Goal: Task Accomplishment & Management: Manage account settings

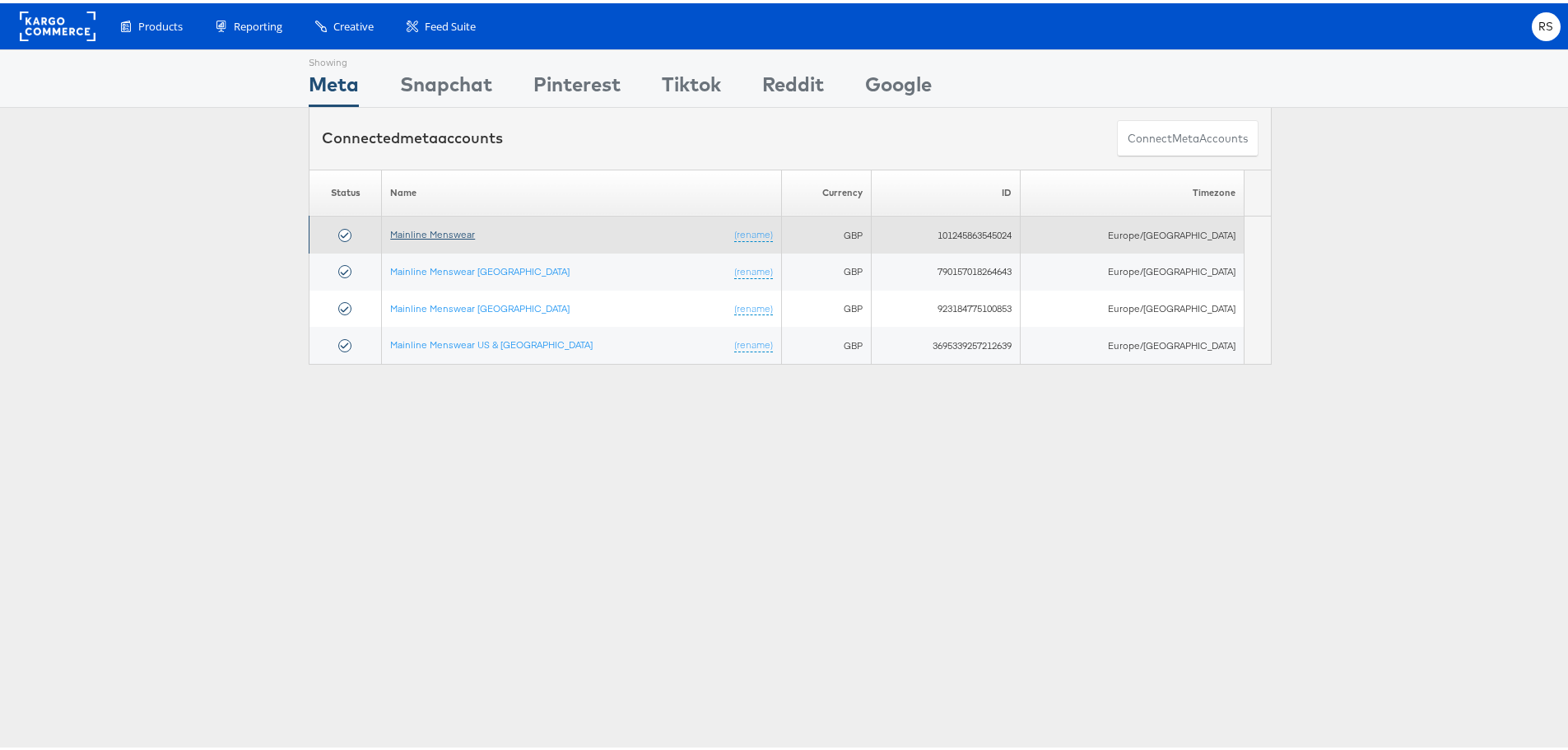
click at [475, 232] on link "Mainline Menswear" at bounding box center [433, 231] width 85 height 12
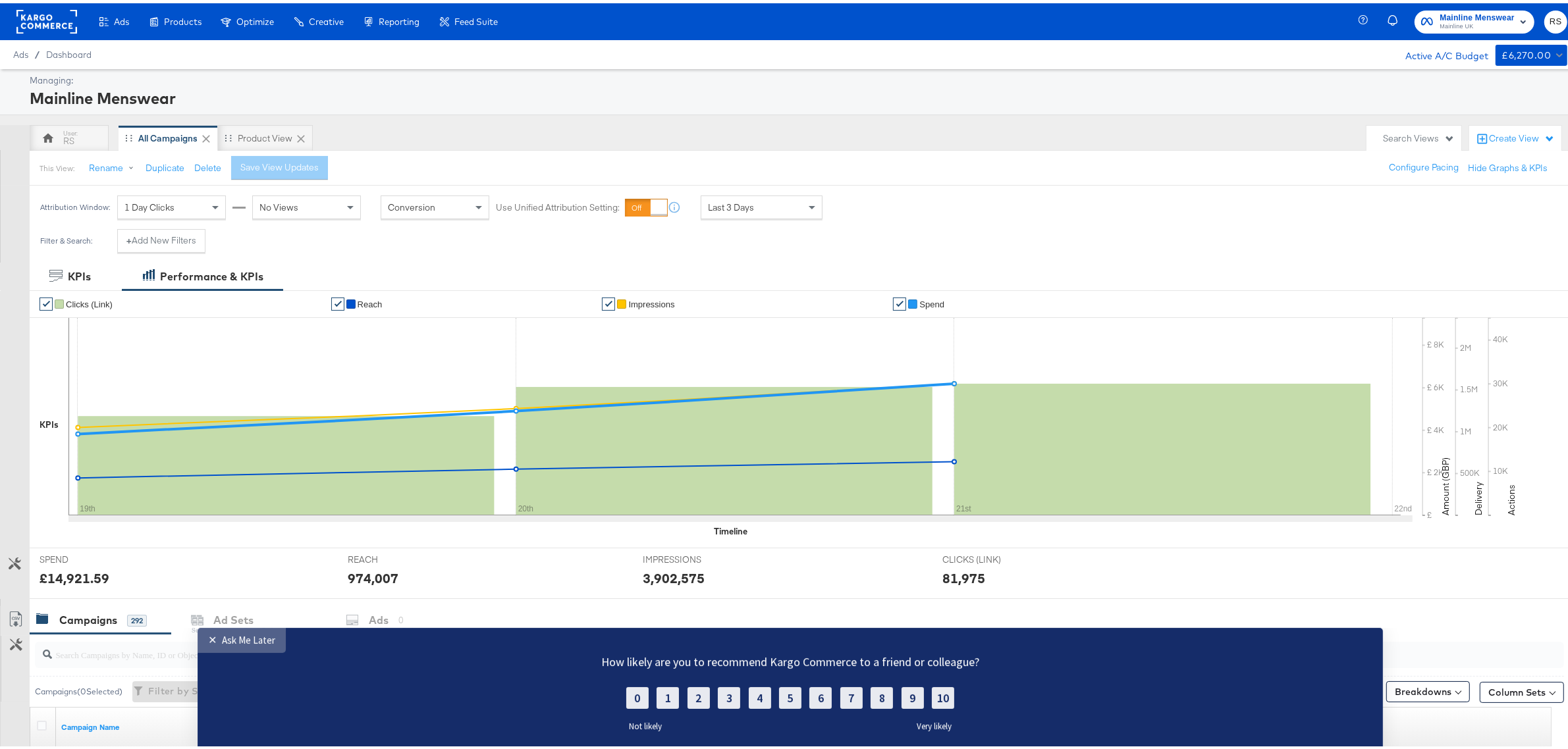
click at [269, 639] on div "Ask Me Later" at bounding box center [248, 639] width 53 height 12
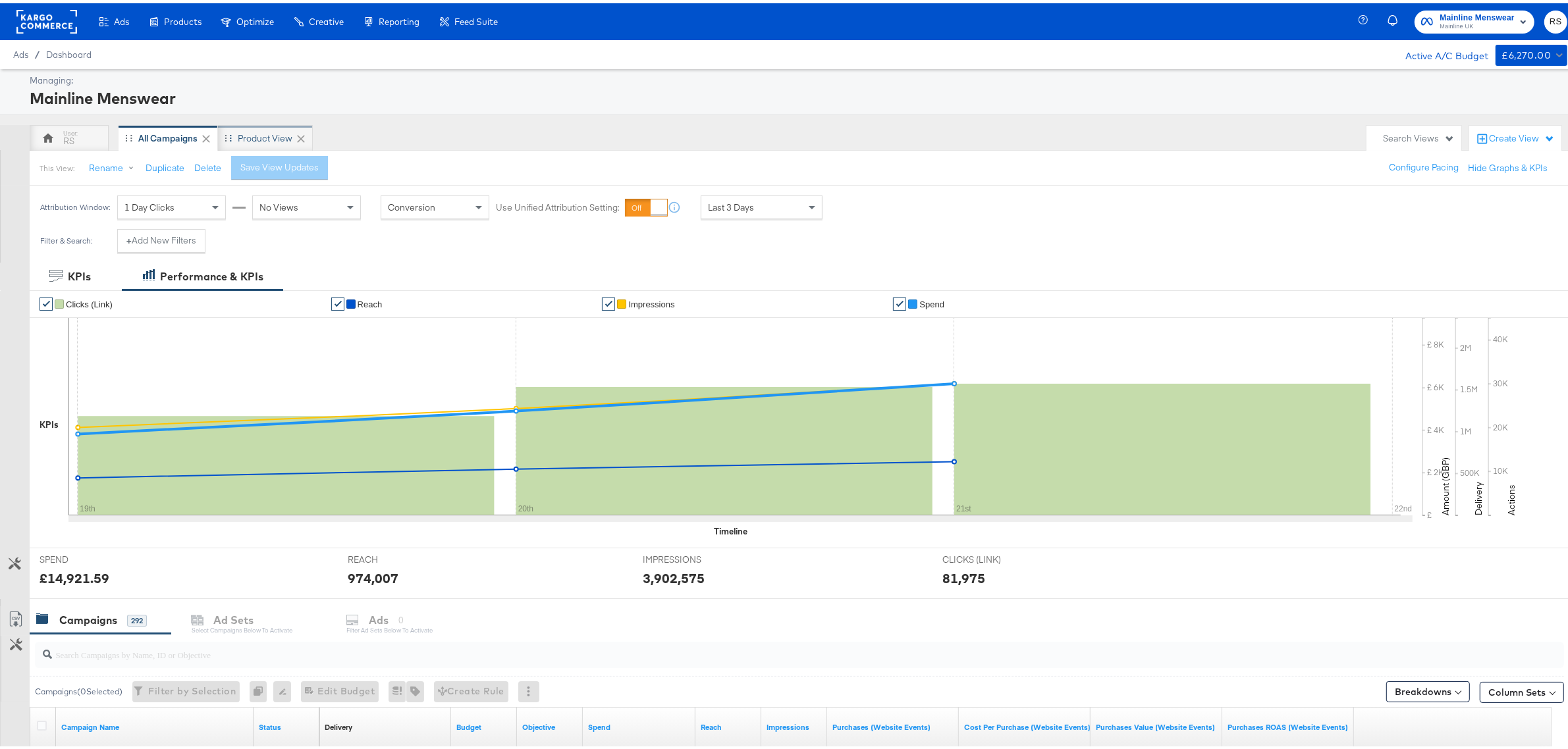
click at [262, 134] on div "Product View" at bounding box center [265, 135] width 55 height 12
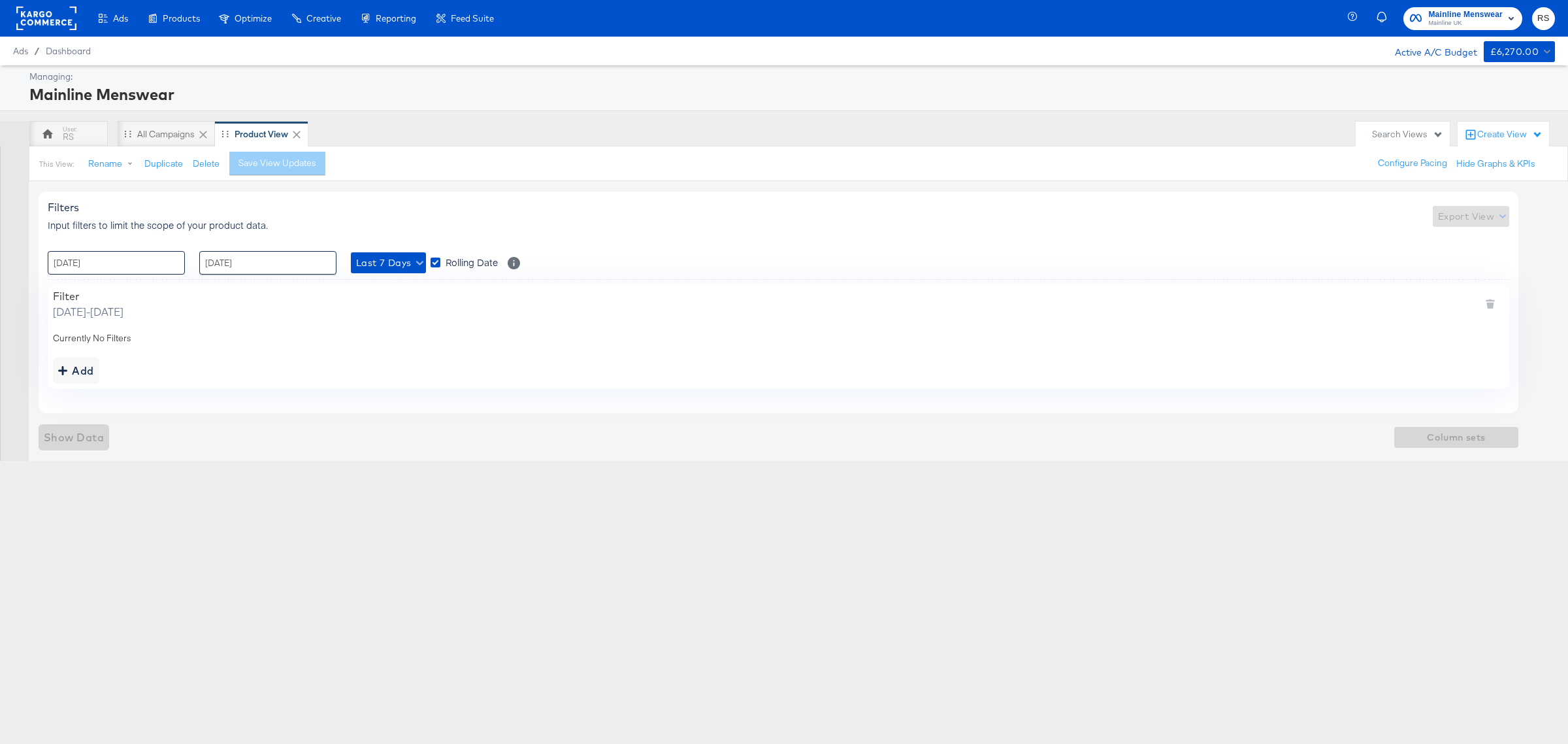
click at [118, 256] on input "[DATE]" at bounding box center [116, 263] width 137 height 24
click at [83, 388] on td "18" at bounding box center [85, 383] width 22 height 18
type input "[DATE] 00:00"
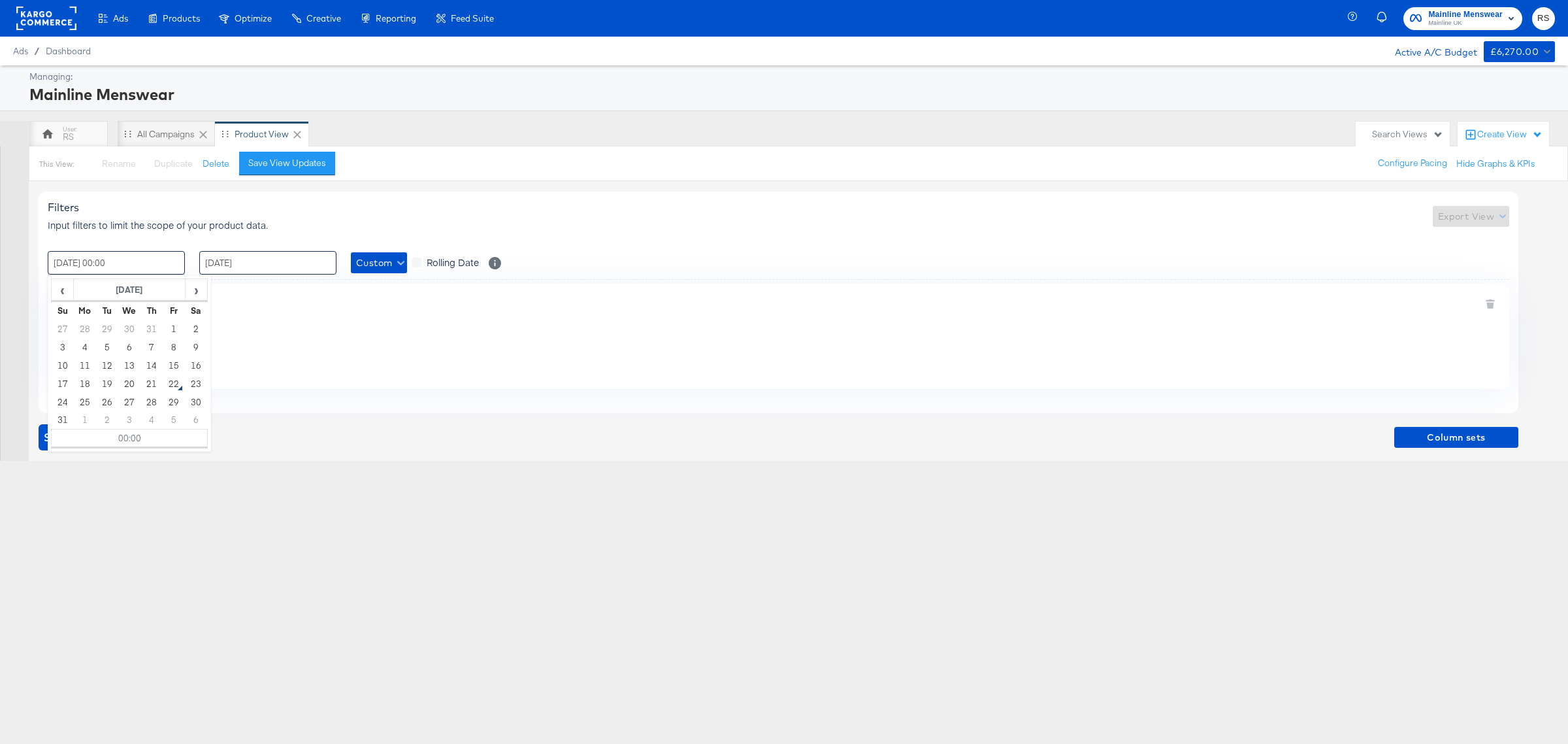
click at [233, 264] on input "[DATE]" at bounding box center [268, 263] width 137 height 24
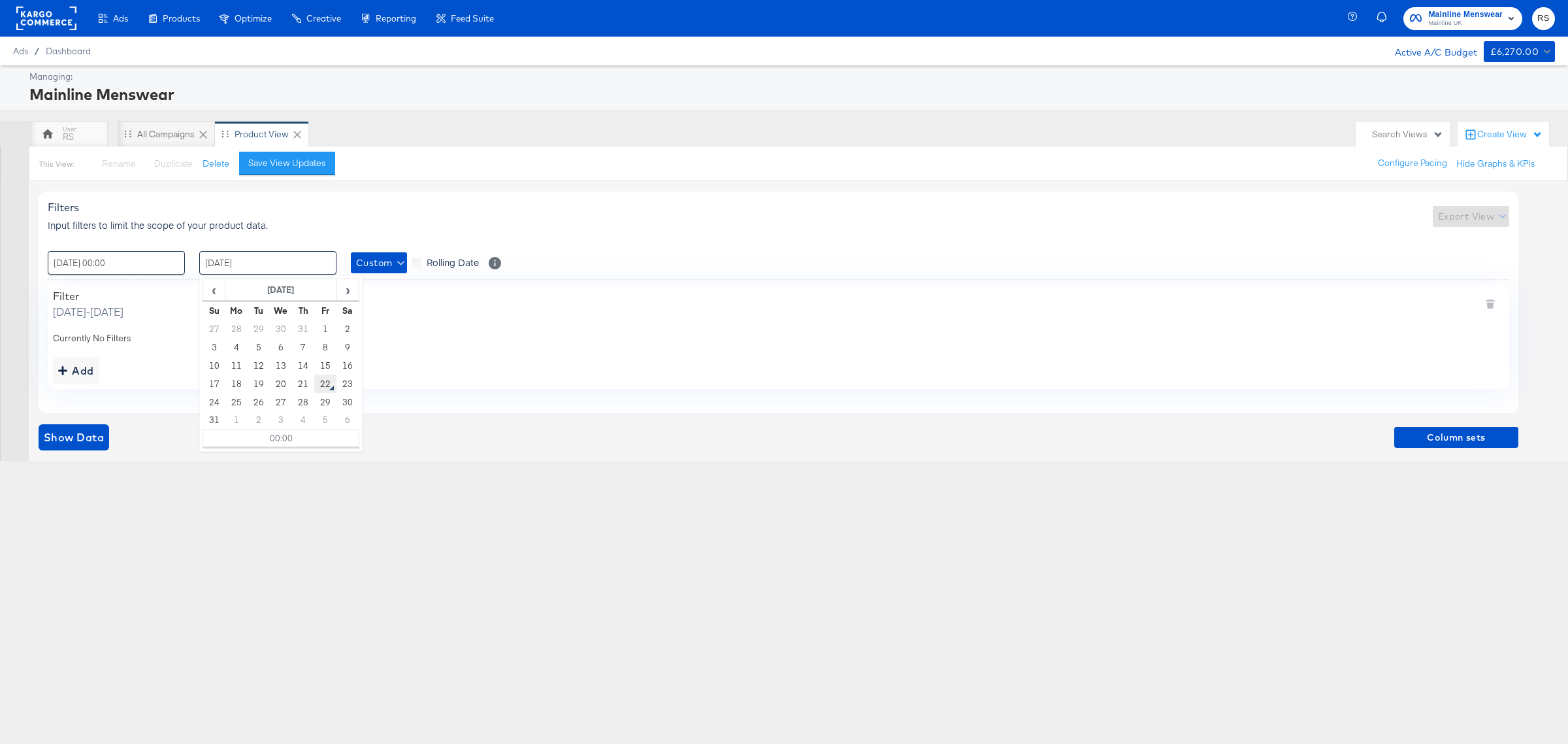
click at [324, 383] on td "22" at bounding box center [325, 383] width 22 height 18
type input "[DATE] 00:00"
click at [98, 438] on span "Show Data" at bounding box center [73, 438] width 60 height 18
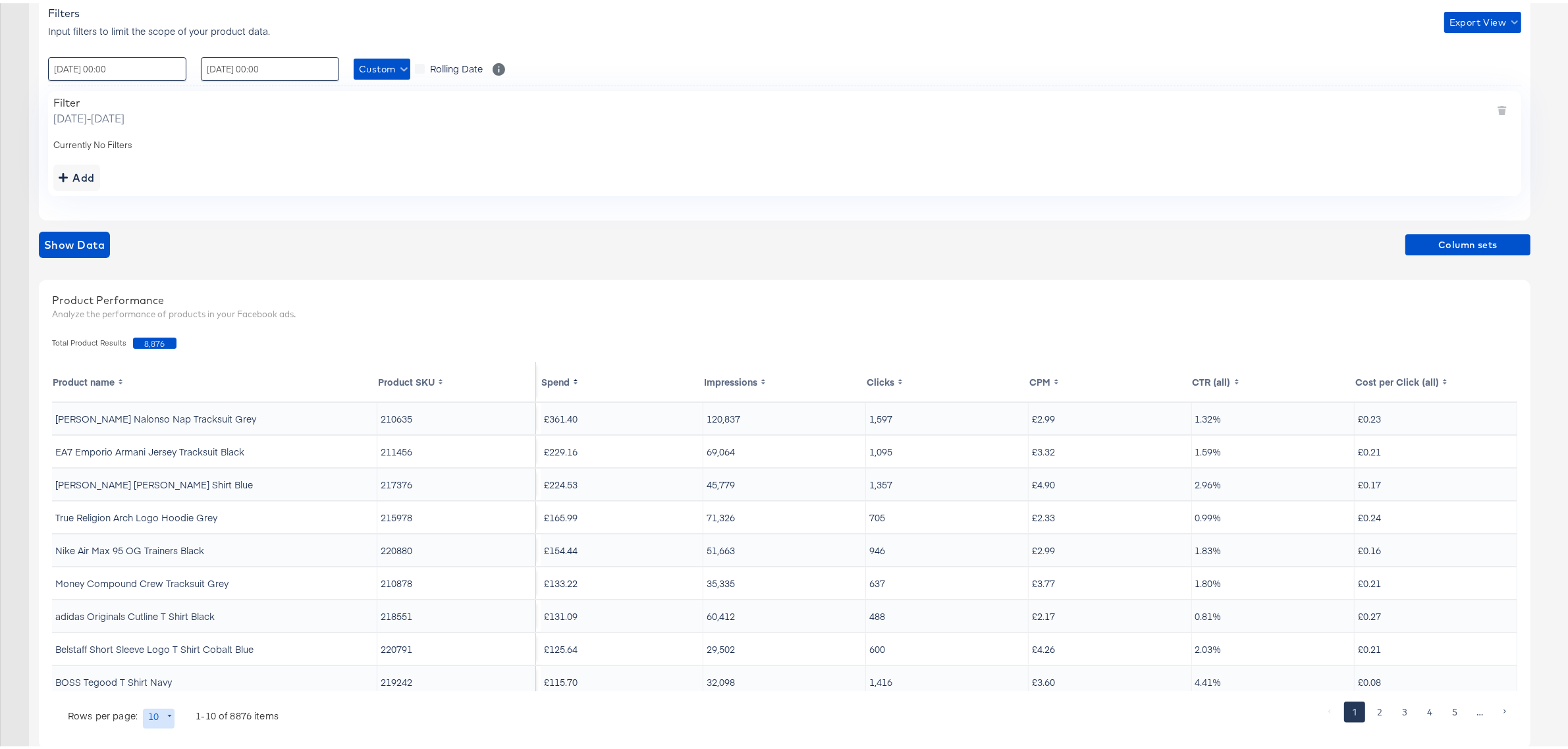
scroll to position [221, 0]
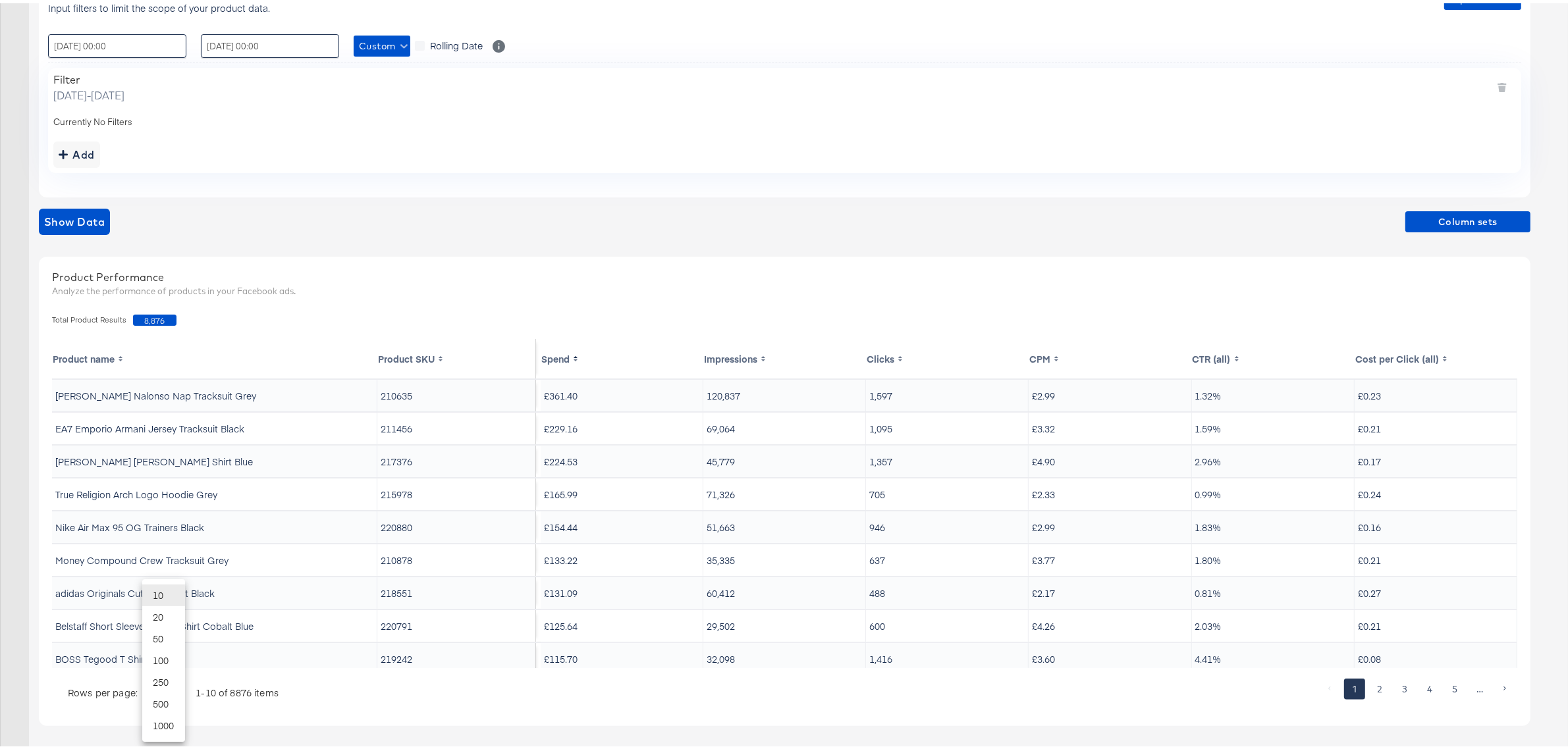
click at [158, 693] on body "Ads Products Optimize Creative Reporting Feed Suite Mainline Menswear Mainline …" at bounding box center [790, 264] width 1580 height 971
click at [157, 617] on li "20" at bounding box center [164, 614] width 43 height 22
type input "20"
click at [320, 680] on div at bounding box center [799, 692] width 1037 height 35
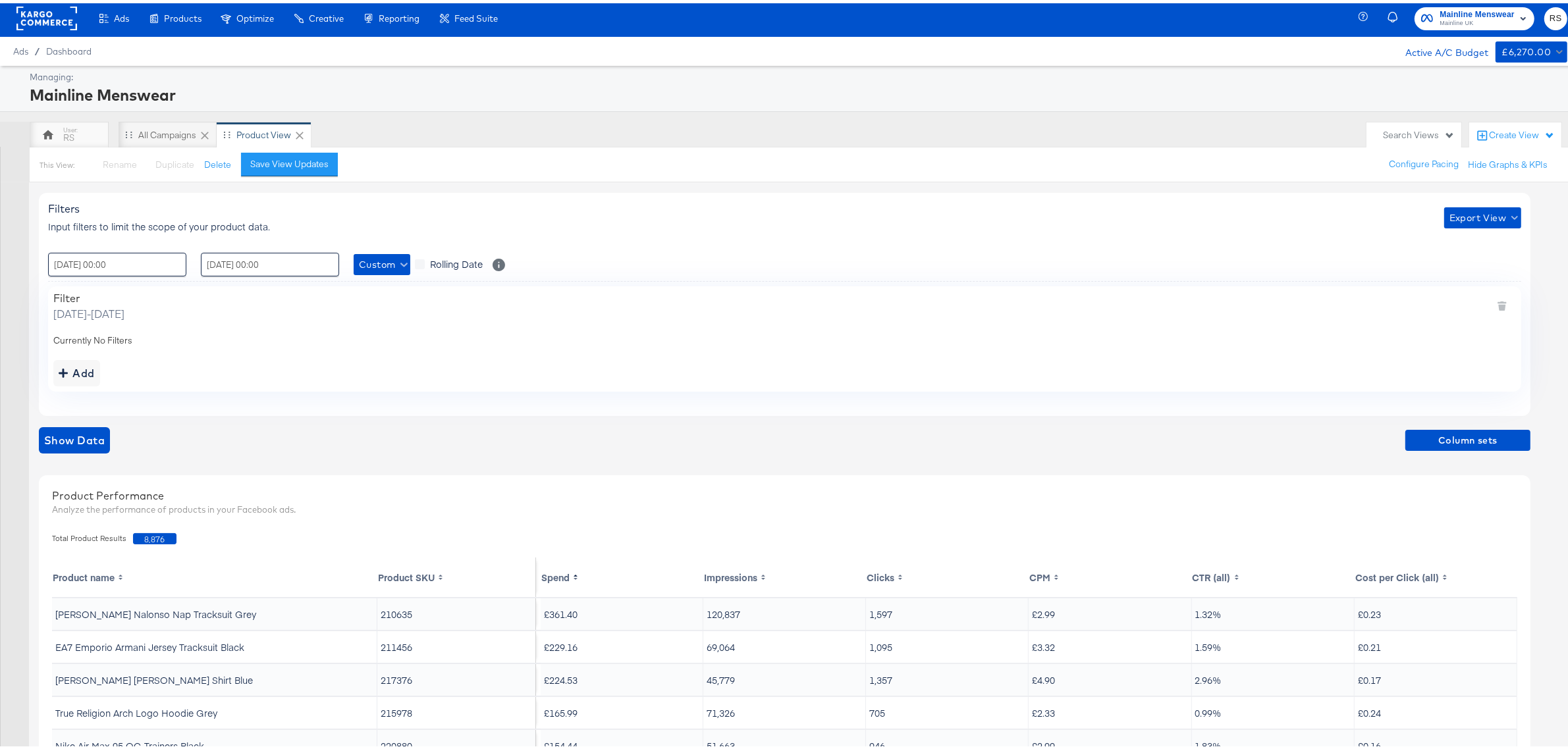
scroll to position [0, 0]
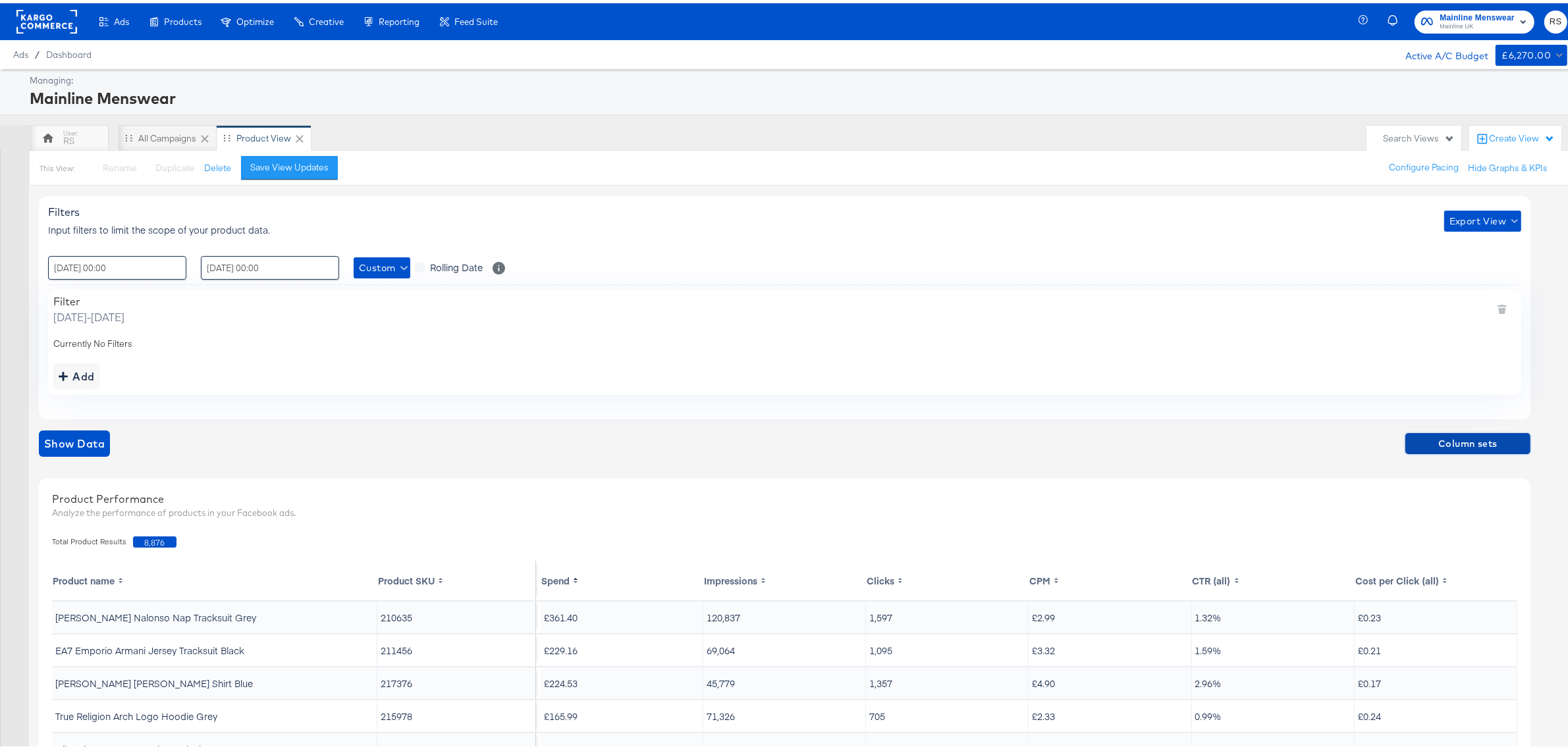
click at [1453, 445] on span "Column sets" at bounding box center [1467, 440] width 115 height 16
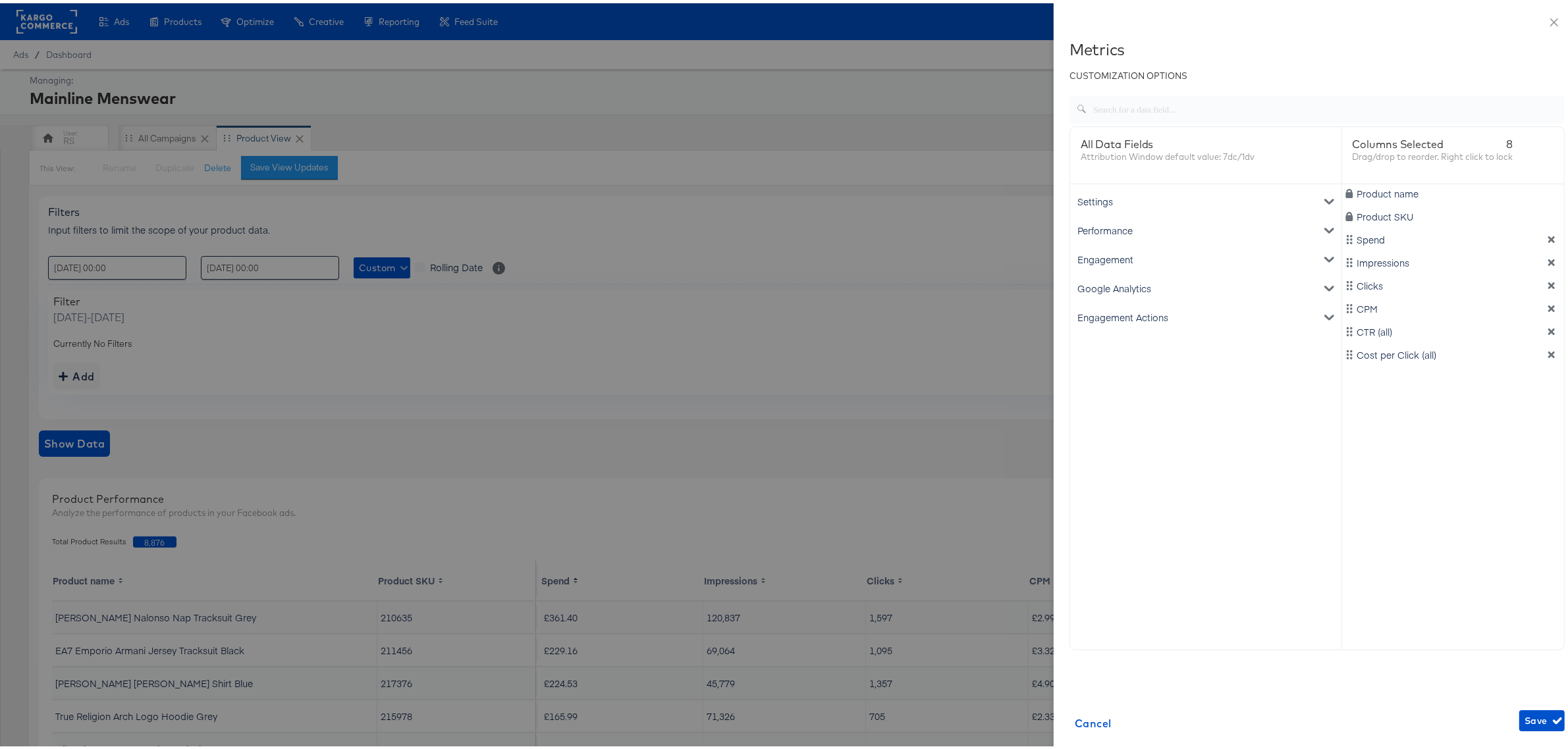
click at [1109, 288] on div "Google Analytics" at bounding box center [1206, 285] width 266 height 29
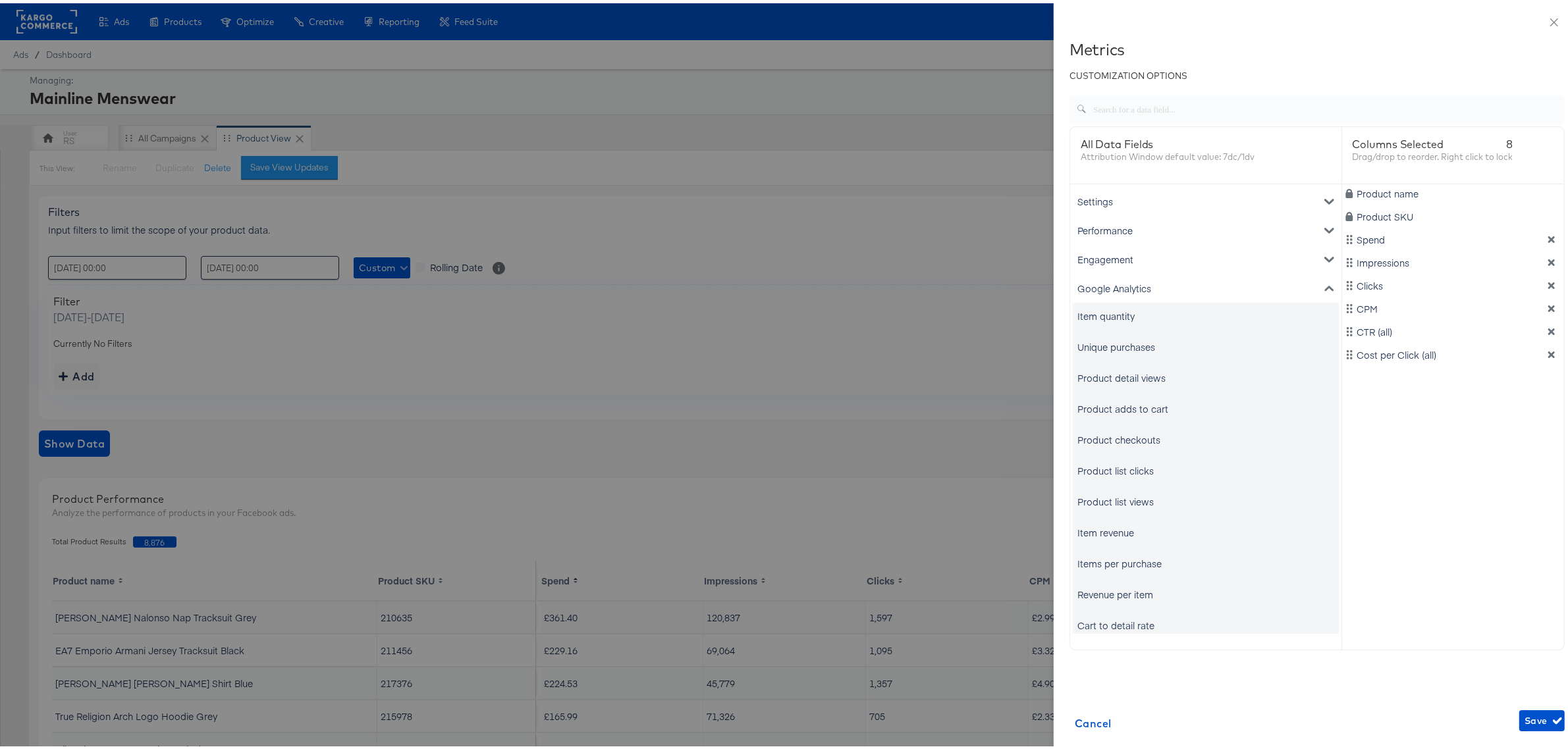
click at [1086, 530] on div "Item revenue" at bounding box center [1106, 529] width 57 height 13
click at [1077, 341] on div "Unique purchases" at bounding box center [1116, 343] width 78 height 13
drag, startPoint x: 1331, startPoint y: 395, endPoint x: 1329, endPoint y: 359, distance: 36.1
click at [1342, 359] on div "Product name Product SKU Spend Impressions Clicks CPM CTR (all) Cost per Click …" at bounding box center [1453, 405] width 222 height 450
click at [1547, 255] on icon "dimension-list" at bounding box center [1552, 259] width 9 height 9
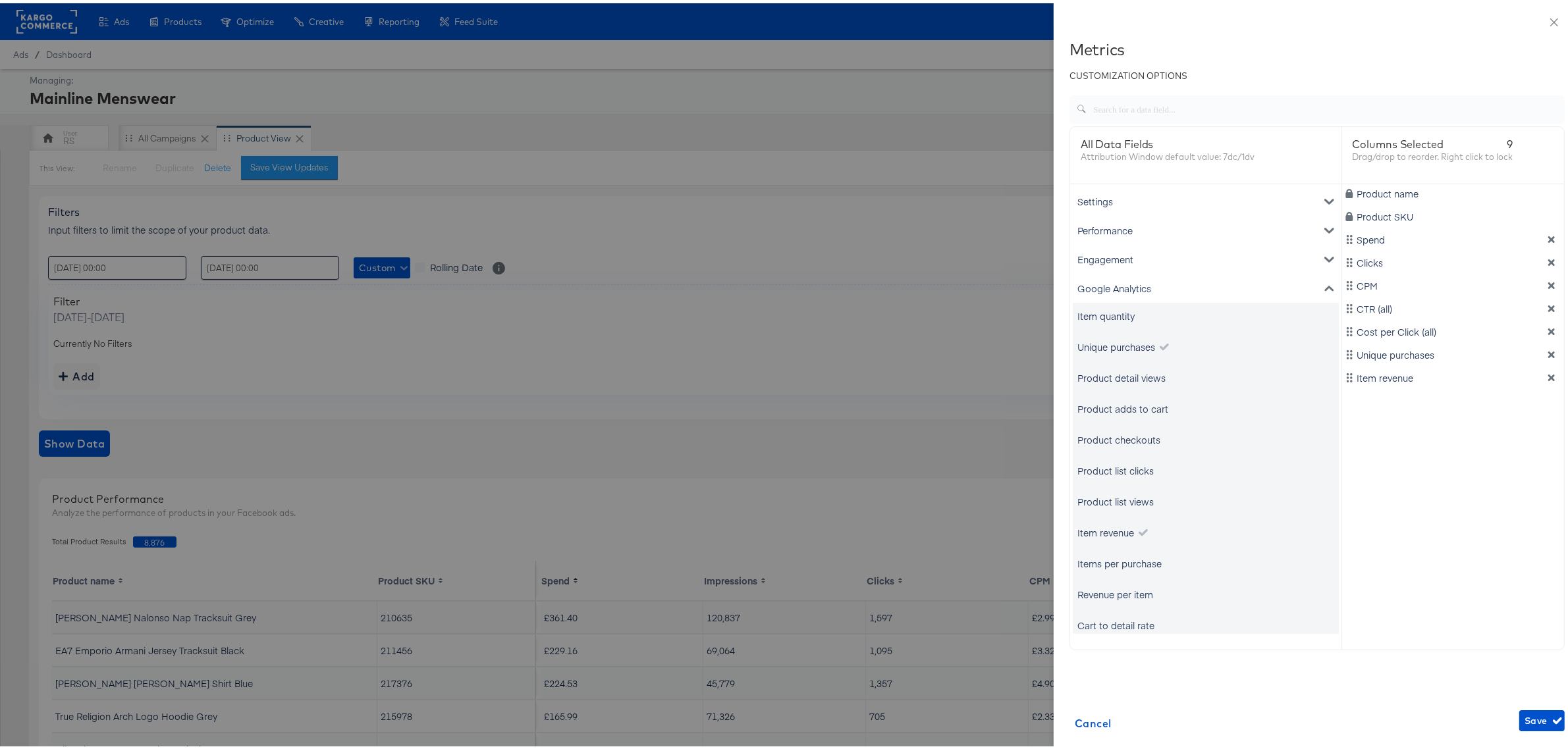
click at [1547, 255] on icon "dimension-list" at bounding box center [1552, 259] width 9 height 9
click at [1525, 725] on span "Save" at bounding box center [1542, 717] width 35 height 16
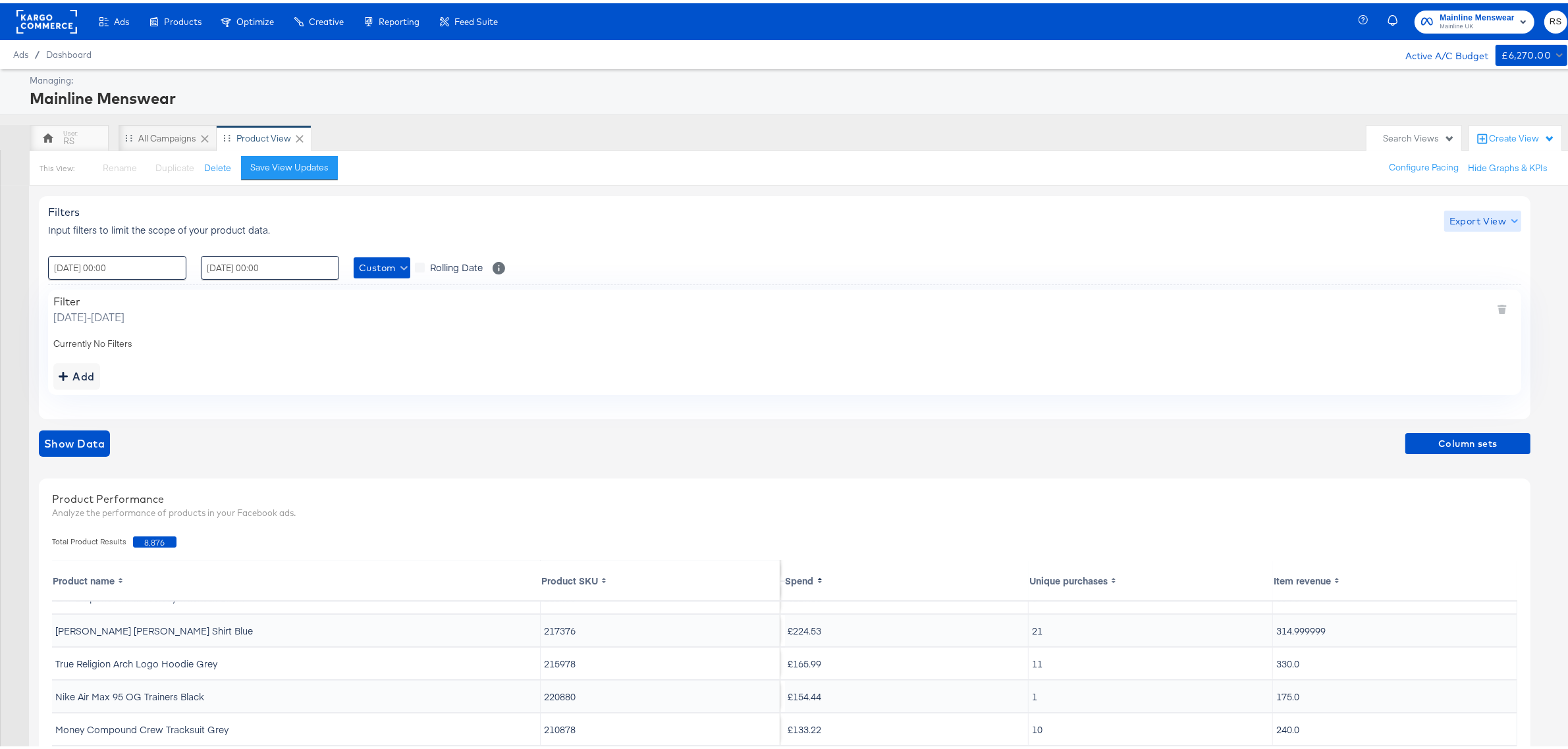
click at [1461, 218] on span "Export View" at bounding box center [1483, 218] width 66 height 16
click at [1488, 247] on link "Current View" at bounding box center [1484, 245] width 61 height 14
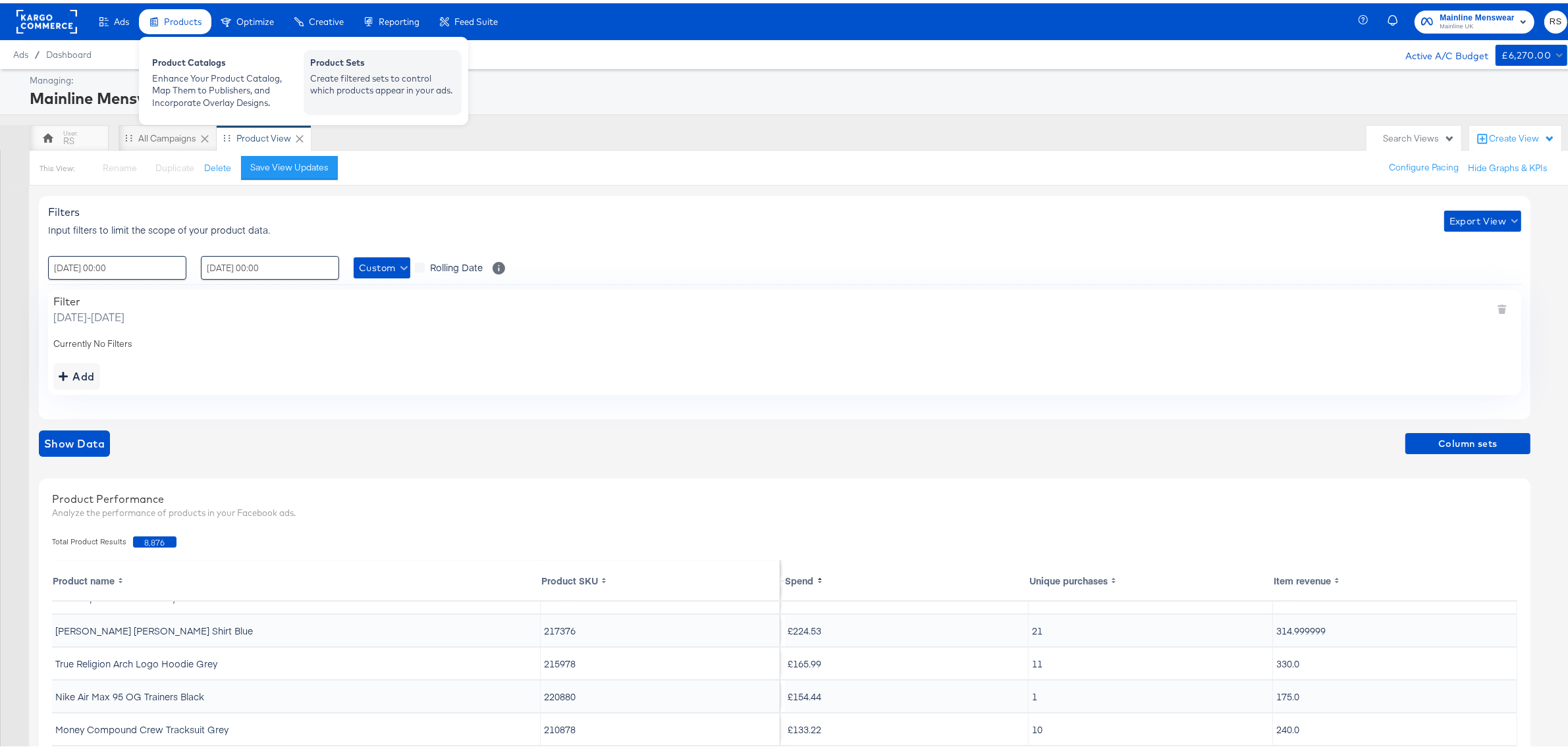
click at [369, 76] on div "Create filtered sets to control which products appear in your ads." at bounding box center [382, 82] width 145 height 25
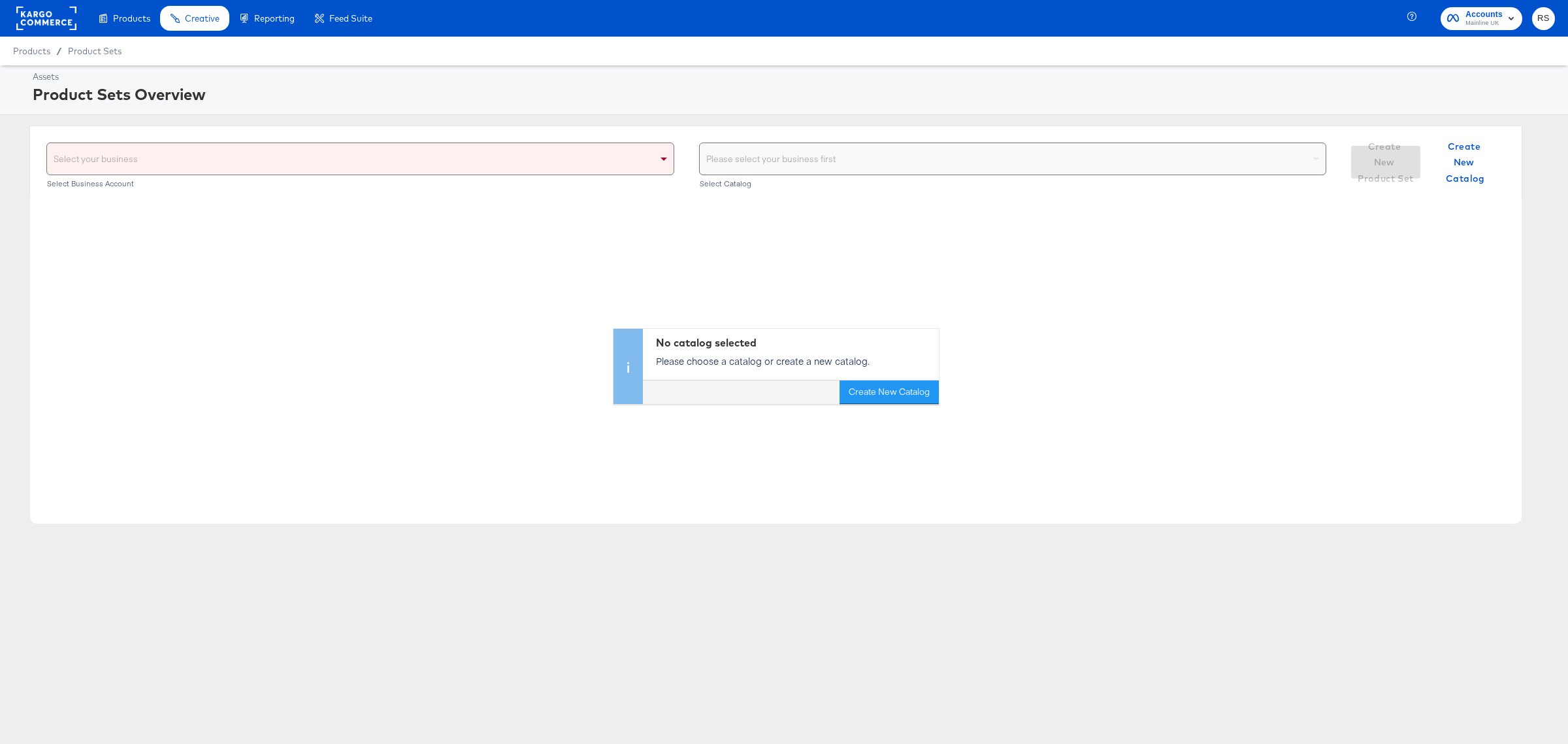
click at [296, 147] on div "Select your business" at bounding box center [360, 158] width 627 height 31
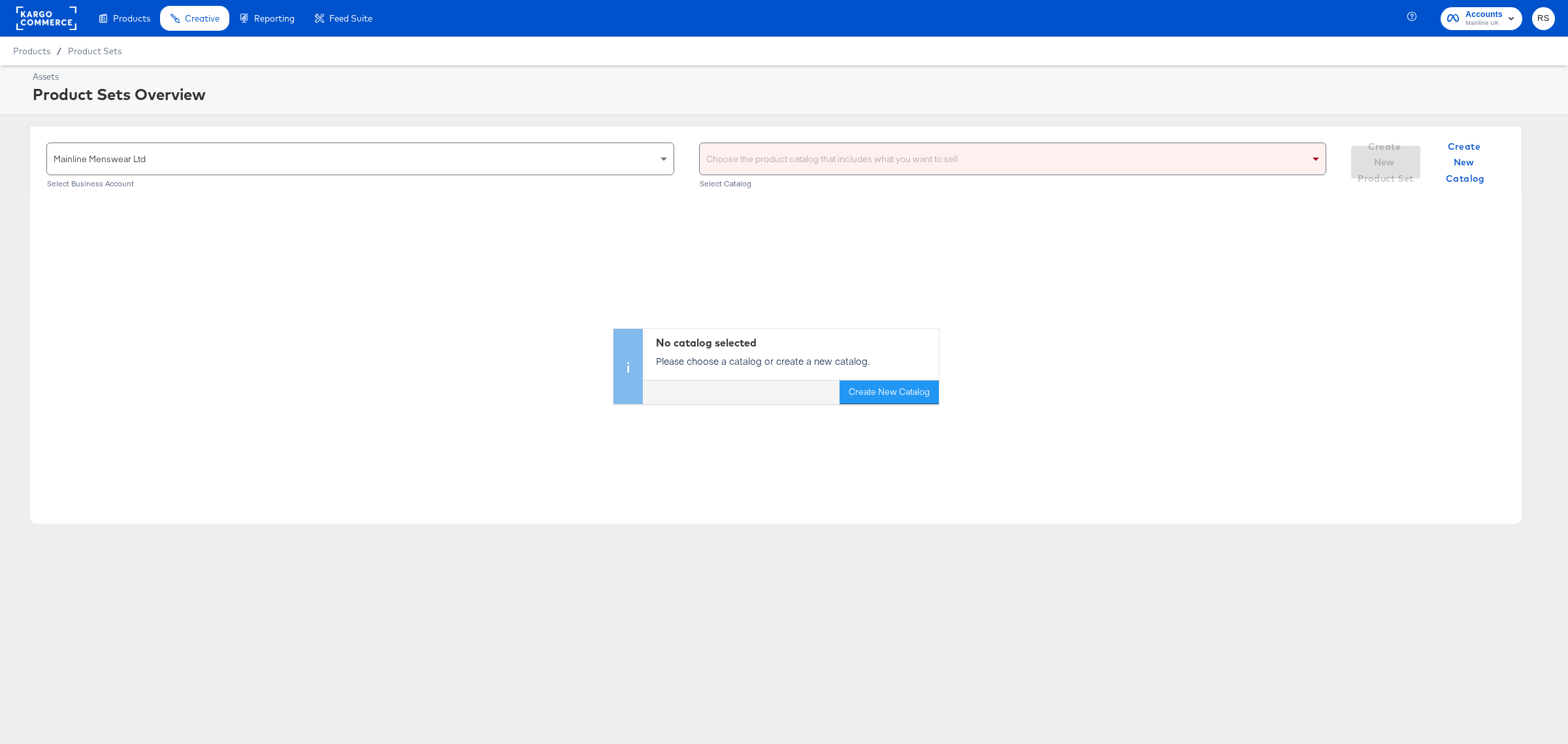
click at [776, 164] on div "Choose the product catalog that includes what you want to sell" at bounding box center [1013, 158] width 627 height 31
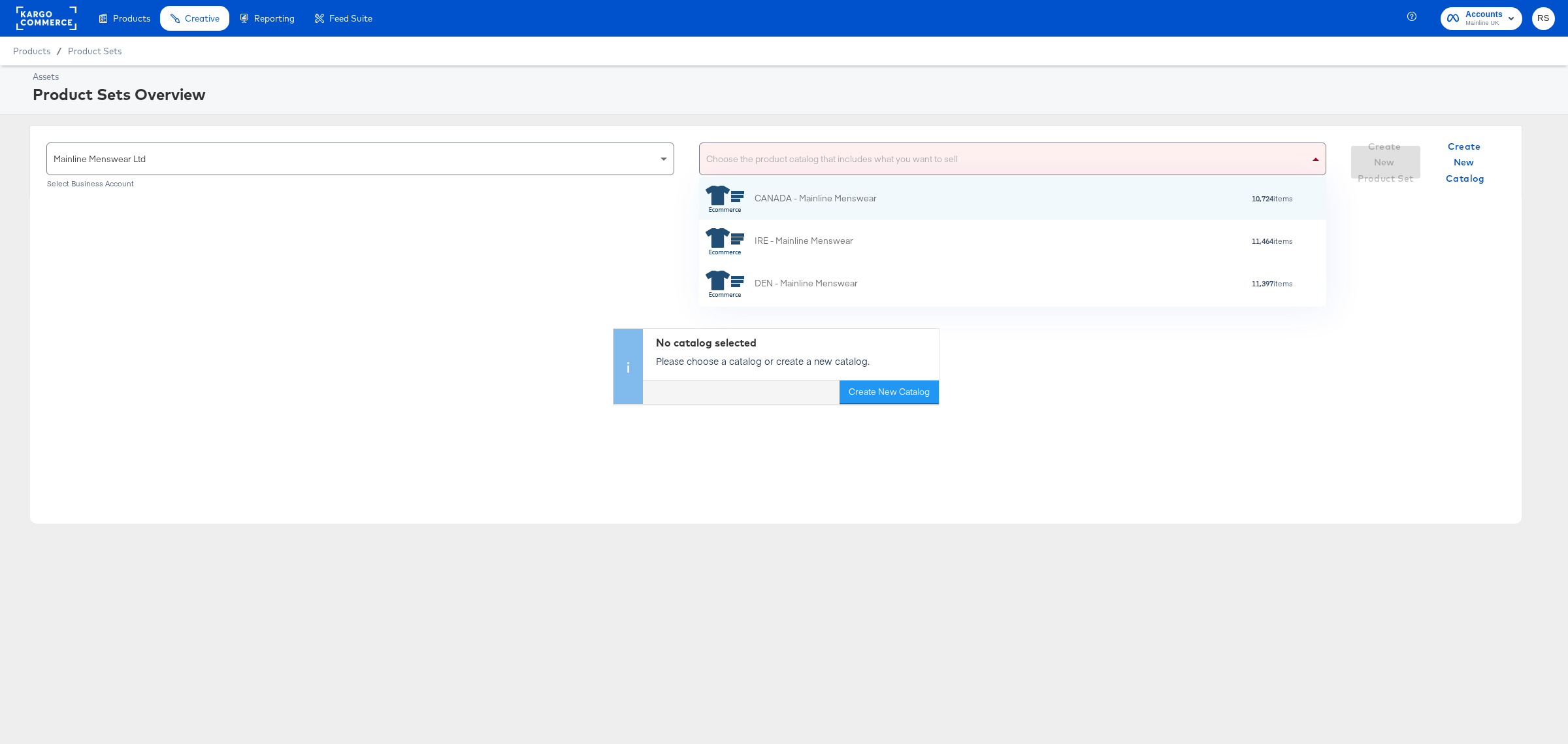
scroll to position [209, 0]
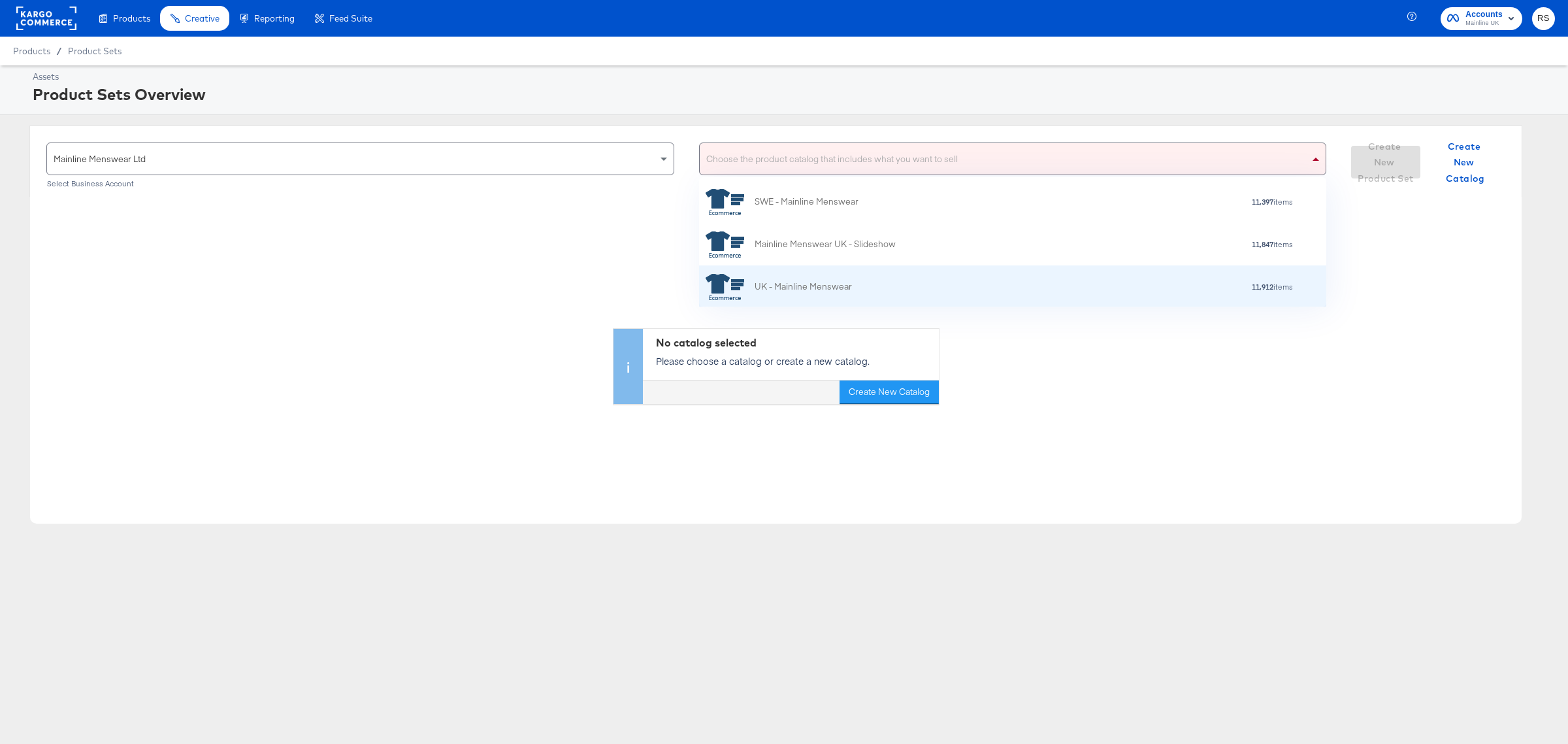
click at [789, 285] on div "UK - Mainline Menswear" at bounding box center [804, 286] width 98 height 14
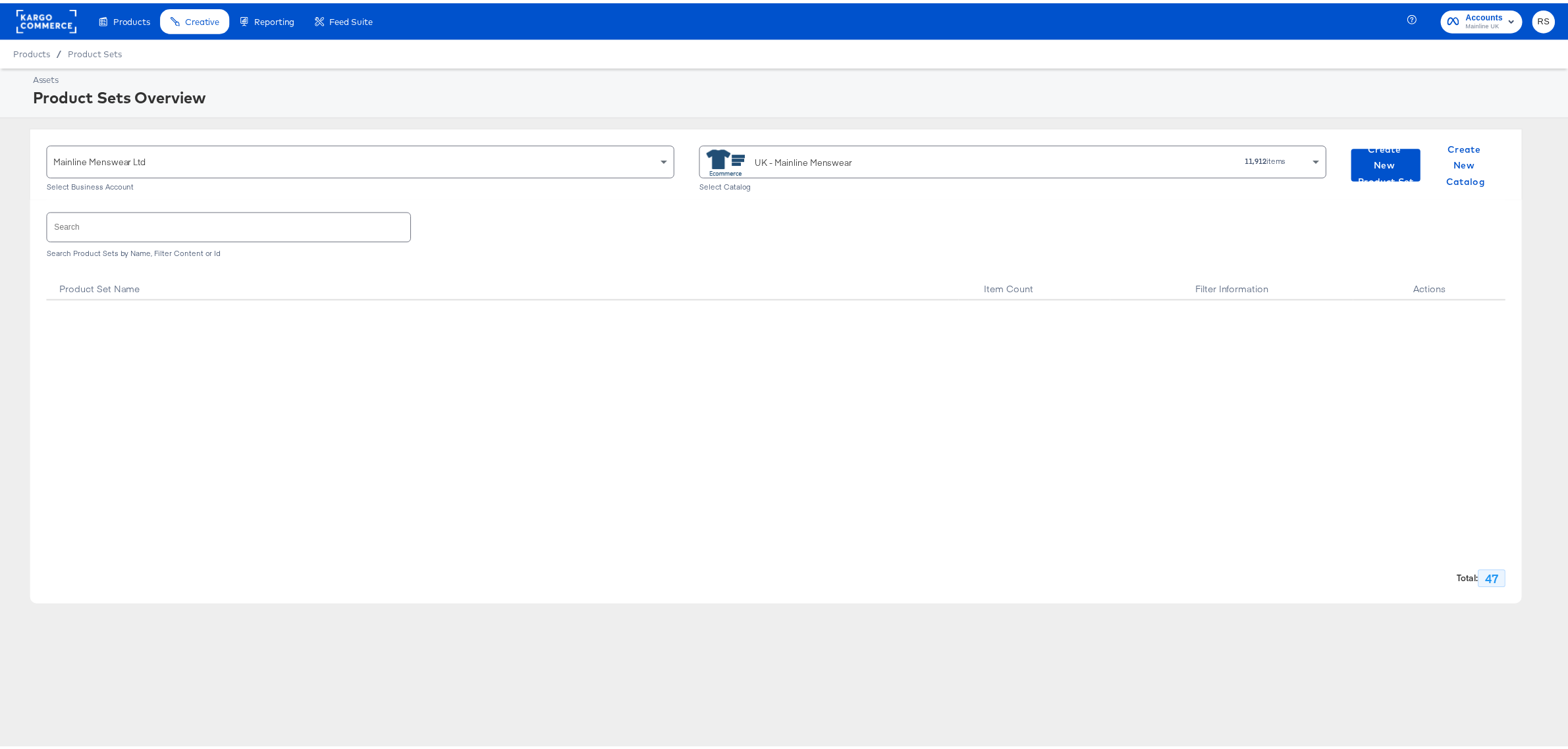
scroll to position [1871, 0]
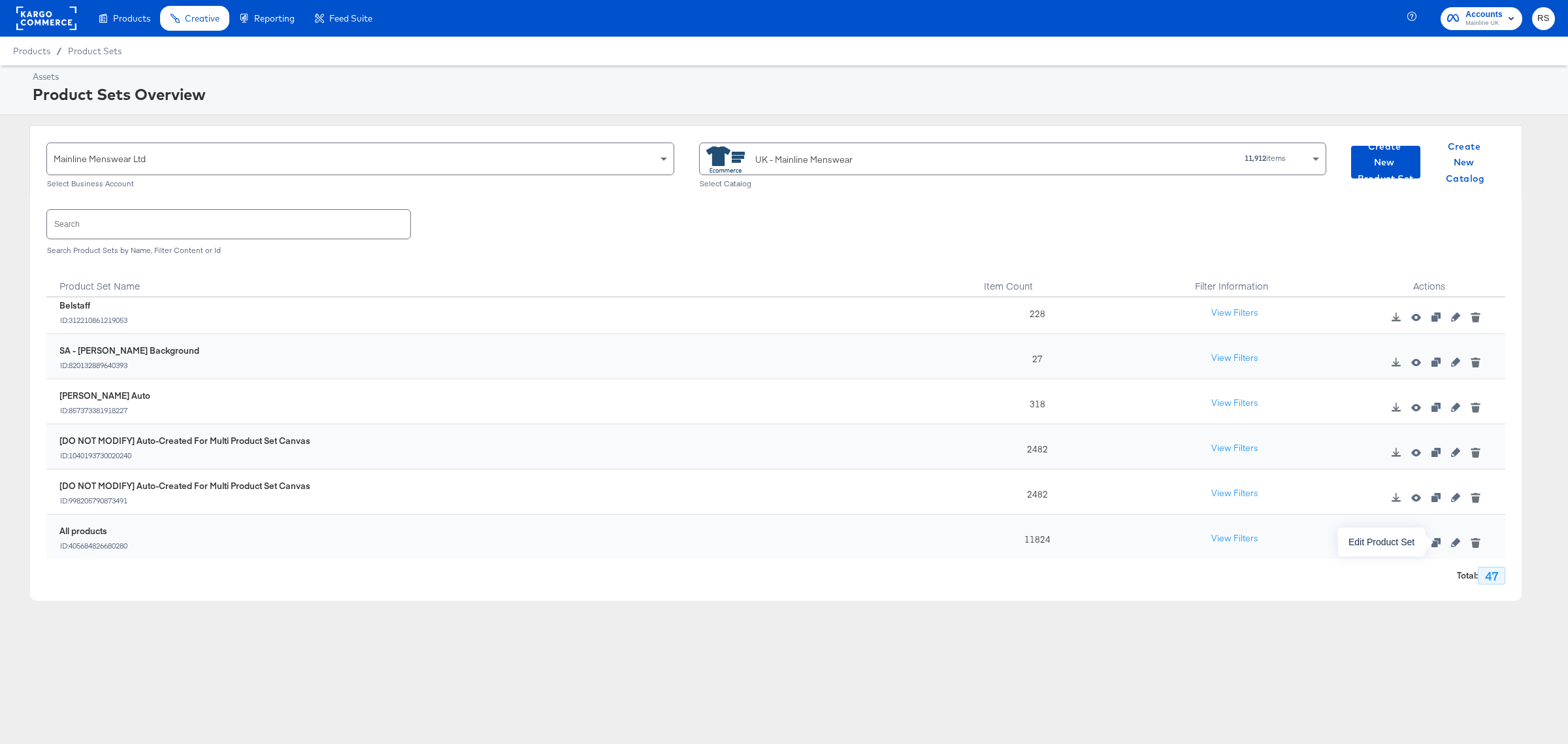
click at [1451, 543] on icon "button" at bounding box center [1456, 542] width 9 height 9
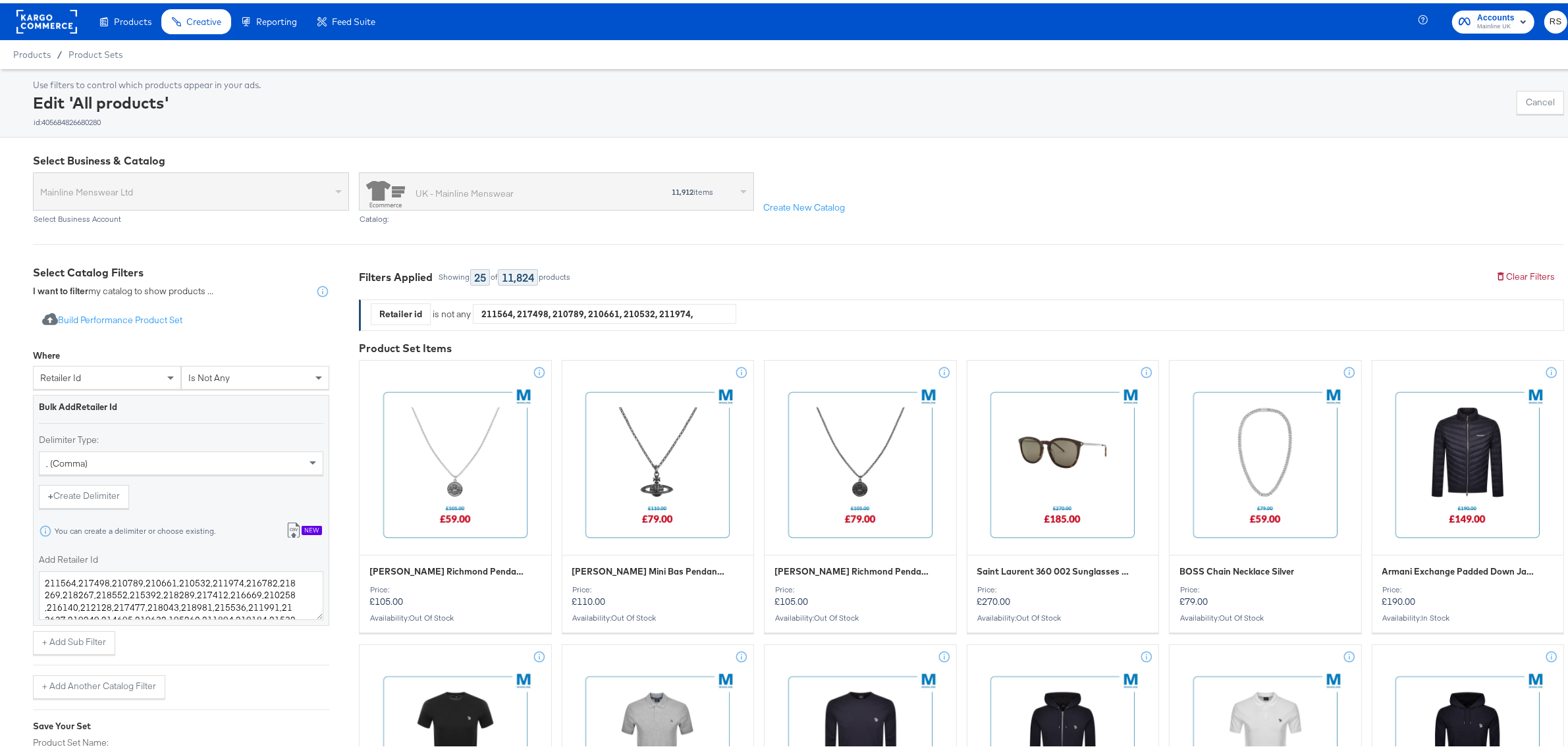
scroll to position [134, 0]
click at [155, 611] on textarea "211564,217498,210789,210661,210532,211974,216782,218269,218267,218552,215392,21…" at bounding box center [182, 592] width 285 height 48
paste textarea "220880 218551 219242 219624 218562 213001 220091"
click at [43, 583] on textarea "211564,217498,210789,210661,210532,211974,216782,218269,218267,218552,215392,21…" at bounding box center [182, 592] width 285 height 48
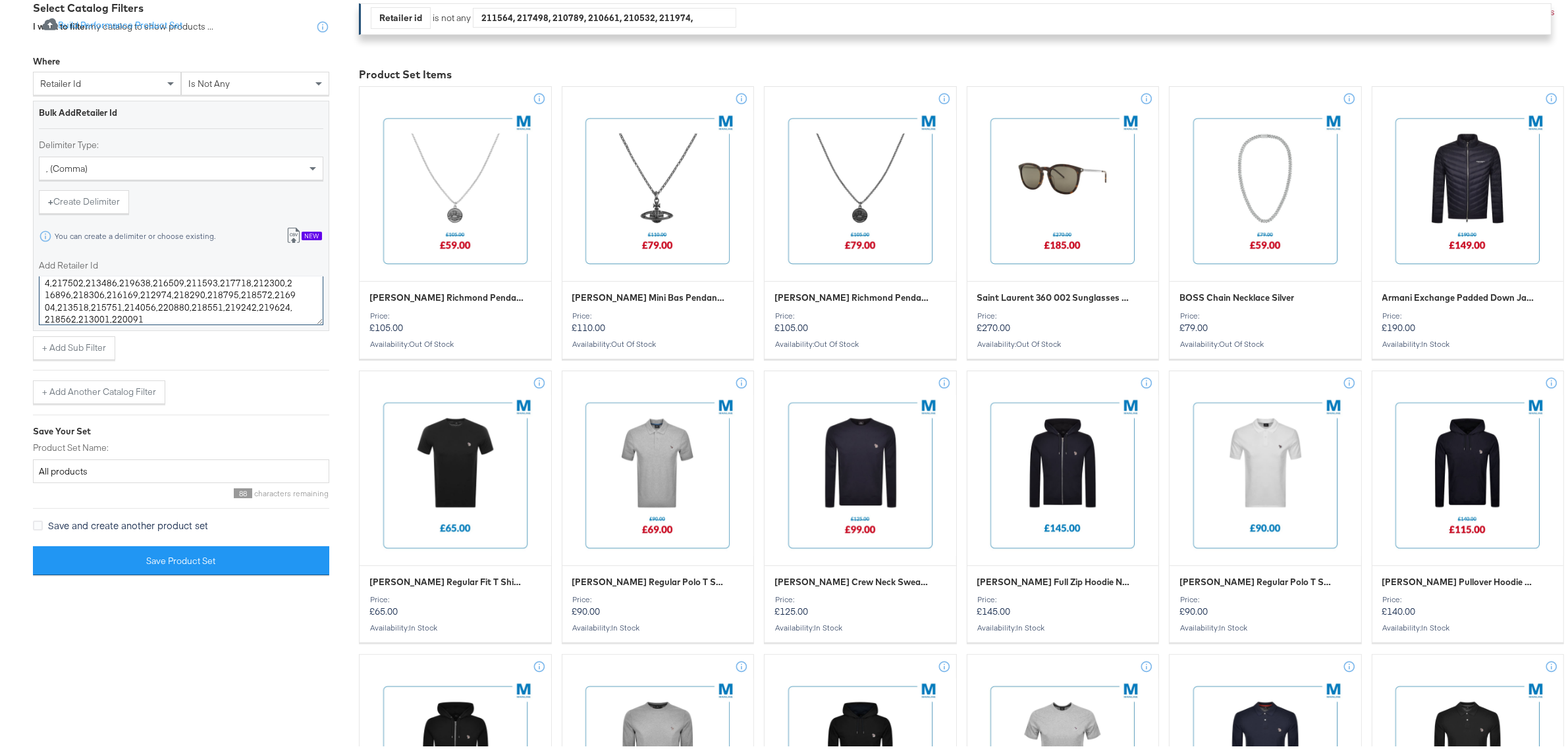
scroll to position [329, 0]
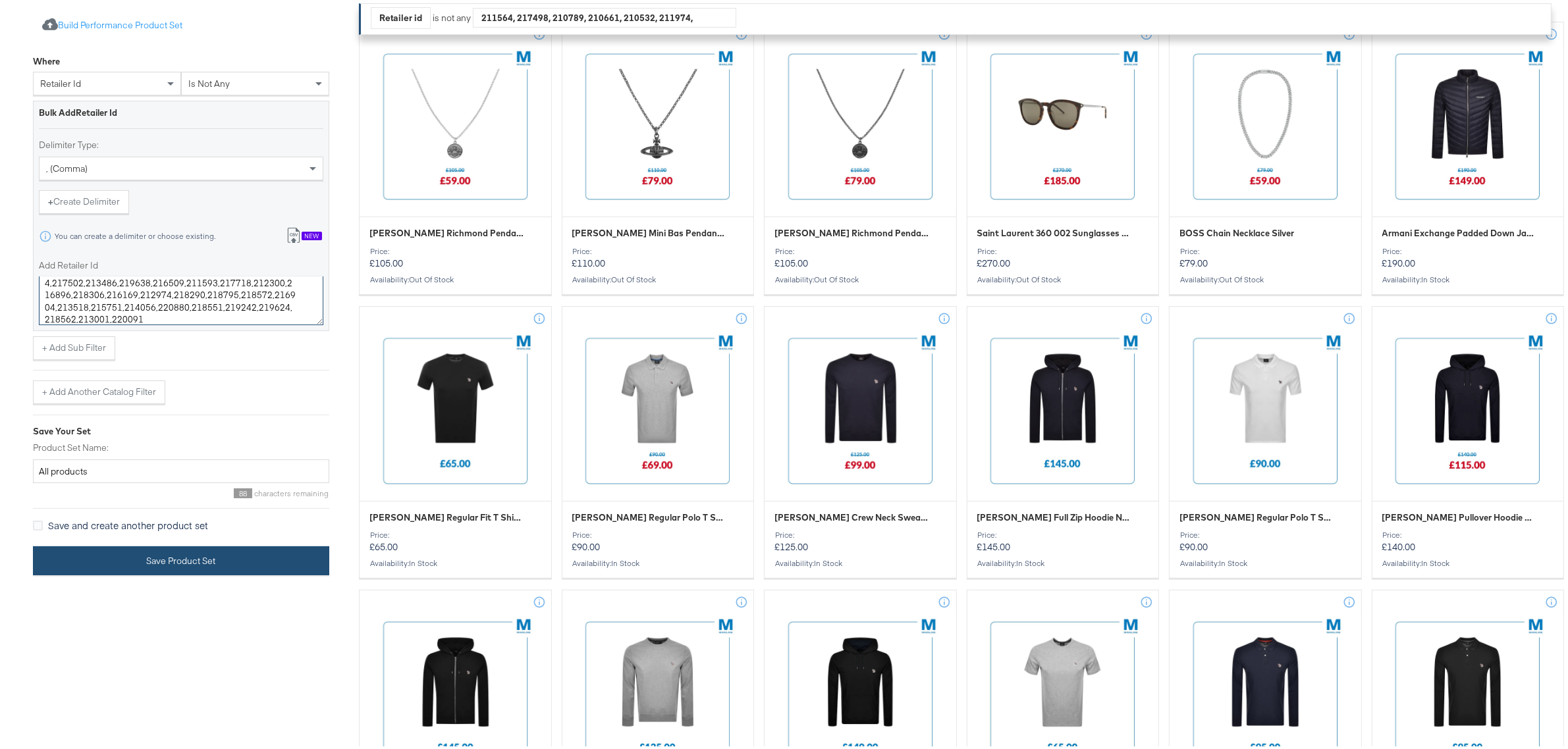
type textarea "211564,217498,210789,210661,210532,211974,216782,218269,218267,218552,215392,21…"
click at [225, 567] on button "Save Product Set" at bounding box center [181, 558] width 296 height 30
